Goal: Transaction & Acquisition: Purchase product/service

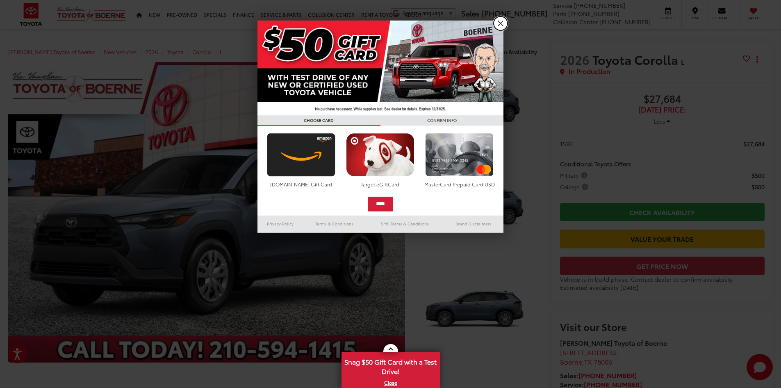
click at [502, 21] on link "X" at bounding box center [501, 23] width 14 height 14
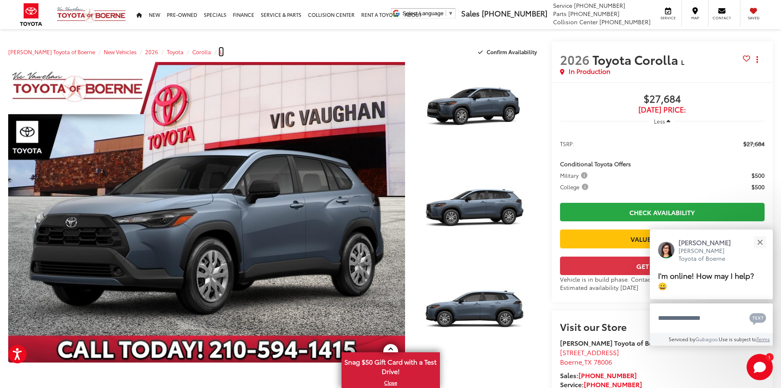
click at [220, 53] on span "L" at bounding box center [221, 51] width 3 height 7
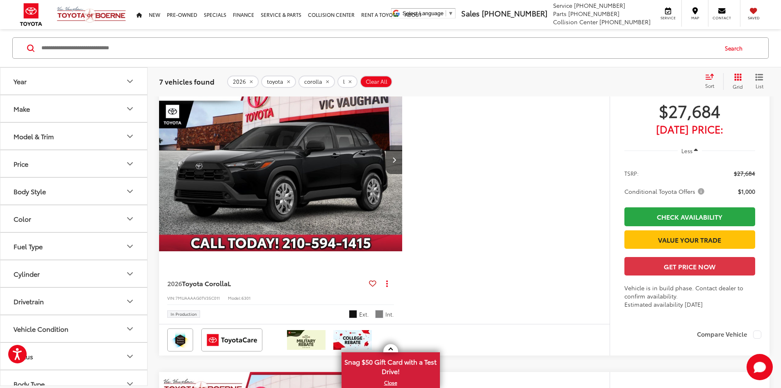
scroll to position [123, 0]
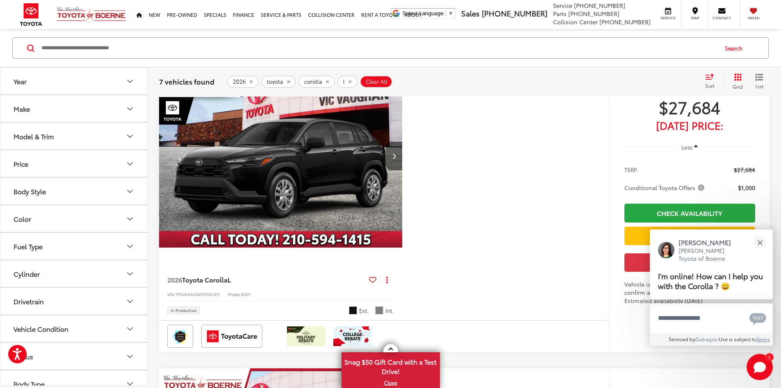
click at [541, 249] on div "2026 Toyota Corolla L Copy Link Share Print View Details VIN: 7MUAAAAG0TV35C011…" at bounding box center [464, 207] width 611 height 287
click at [402, 170] on button "Next image" at bounding box center [394, 155] width 16 height 29
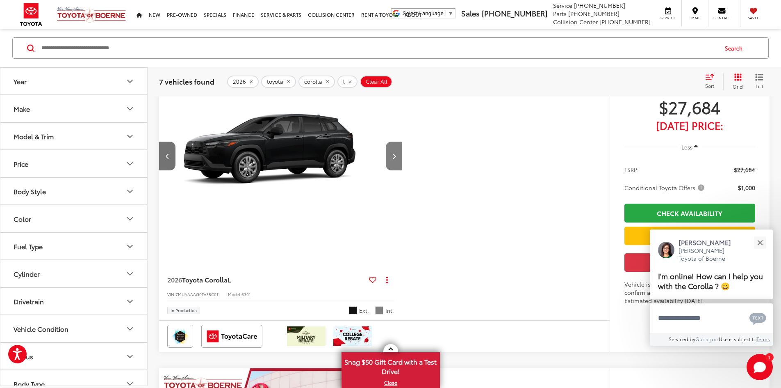
click at [402, 170] on button "Next image" at bounding box center [394, 155] width 16 height 29
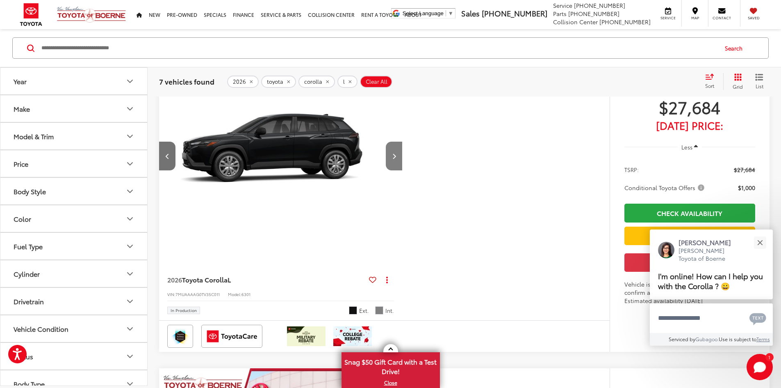
click at [402, 170] on button "Next image" at bounding box center [394, 155] width 16 height 29
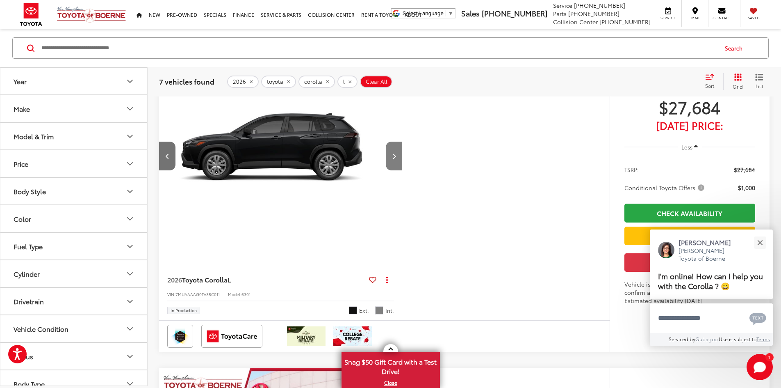
click at [402, 170] on button "Next image" at bounding box center [394, 155] width 16 height 29
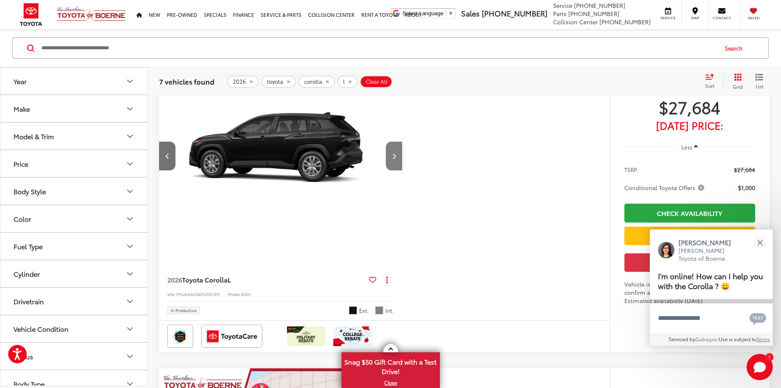
click at [402, 170] on button "Next image" at bounding box center [394, 155] width 16 height 29
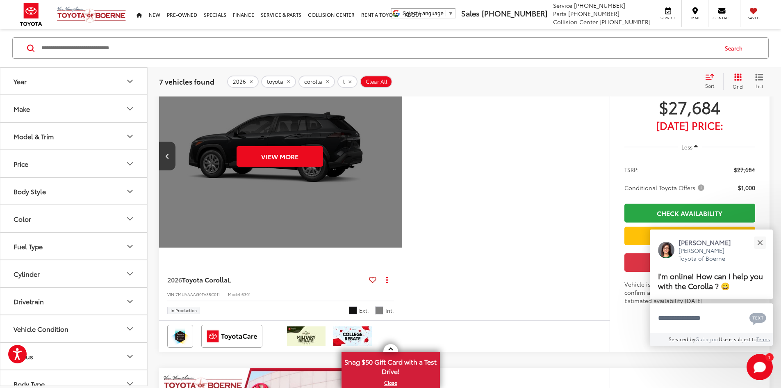
click at [402, 187] on div "View More" at bounding box center [279, 155] width 244 height 183
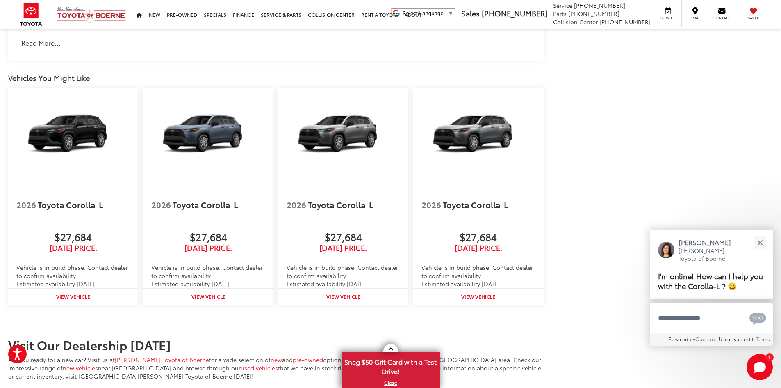
scroll to position [1025, 0]
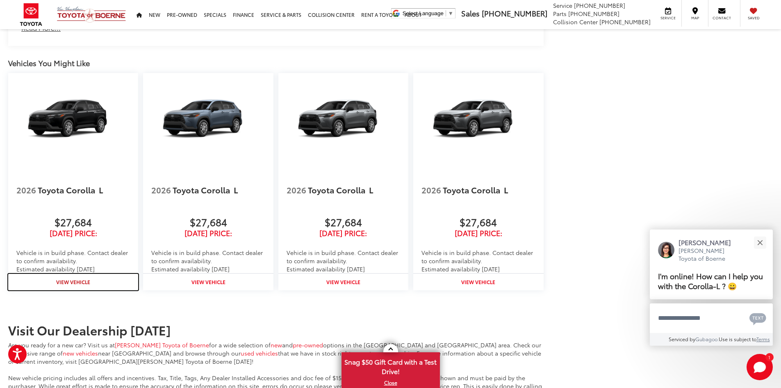
click at [83, 280] on strong "View Vehicle" at bounding box center [73, 281] width 34 height 7
